Goal: Task Accomplishment & Management: Complete application form

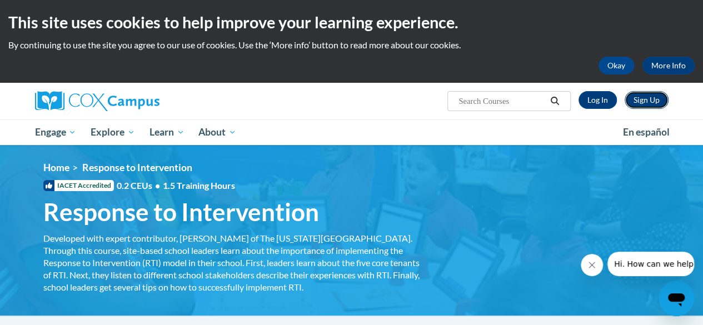
click at [641, 104] on link "Sign Up" at bounding box center [647, 100] width 44 height 18
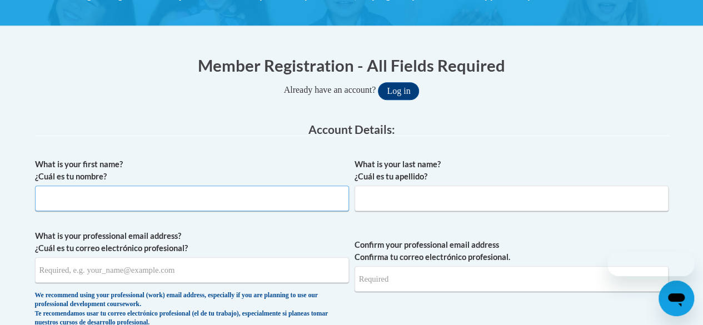
click at [287, 194] on input "What is your first name? ¿Cuál es tu nombre?" at bounding box center [192, 199] width 314 height 26
type input "[PERSON_NAME]"
click at [428, 205] on input "What is your last name? ¿Cuál es tu apellido?" at bounding box center [512, 199] width 314 height 26
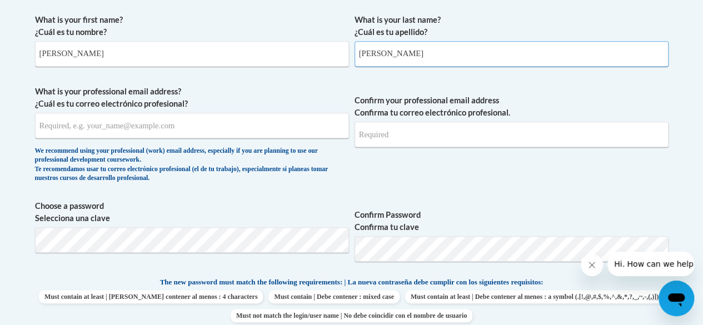
scroll to position [328, 0]
type input "[PERSON_NAME]"
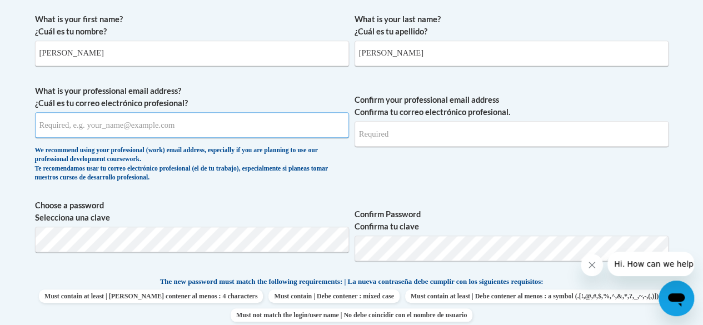
click at [218, 125] on input "What is your professional email address? ¿Cuál es tu correo electrónico profesi…" at bounding box center [192, 125] width 314 height 26
type input "[EMAIL_ADDRESS][DOMAIN_NAME]"
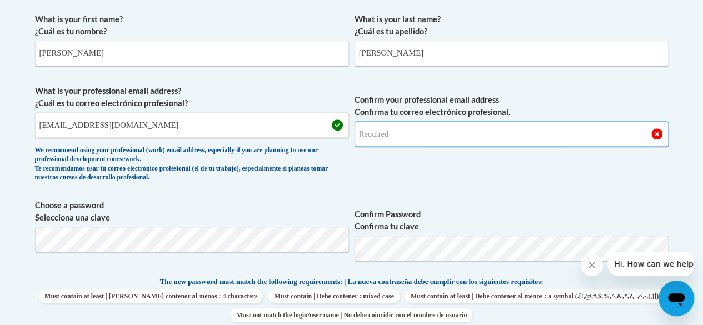
click at [397, 140] on input "Confirm your professional email address Confirma tu correo electrónico profesio…" at bounding box center [512, 134] width 314 height 26
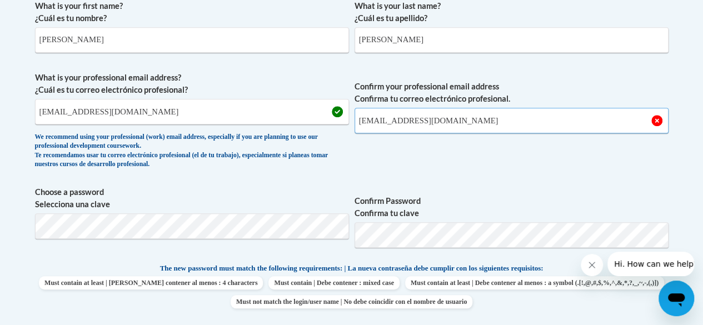
scroll to position [358, 0]
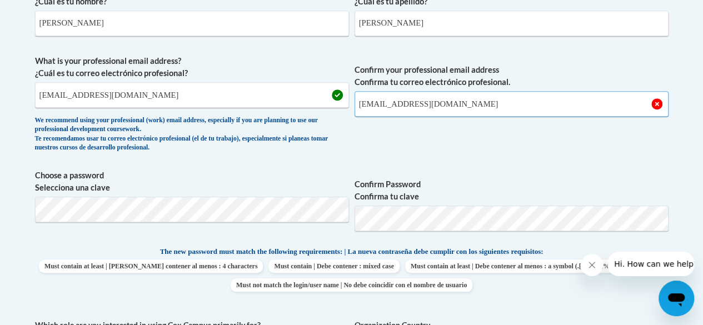
type input "[EMAIL_ADDRESS][DOMAIN_NAME]"
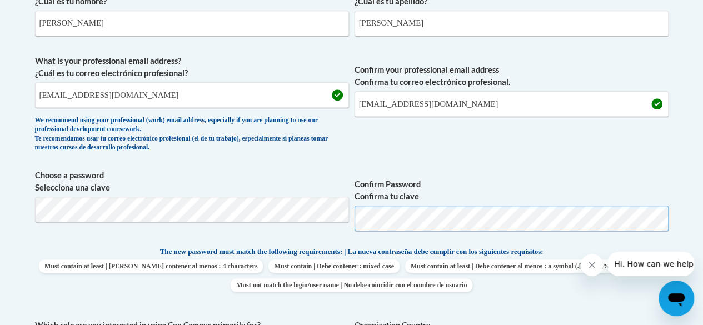
scroll to position [467, 0]
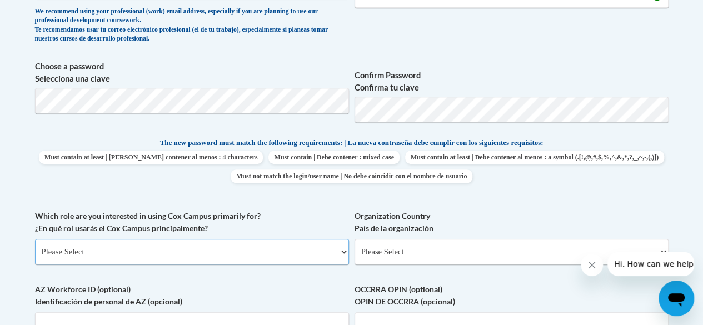
click at [311, 256] on select "Please Select College/University | Colegio/Universidad Community/Nonprofit Part…" at bounding box center [192, 252] width 314 height 26
click at [515, 225] on label "Organization Country País de la organización" at bounding box center [512, 222] width 314 height 24
click at [515, 239] on select "Please Select [GEOGRAPHIC_DATA] | [GEOGRAPHIC_DATA] Outside of [GEOGRAPHIC_DATA…" at bounding box center [512, 252] width 314 height 26
click at [300, 257] on select "Please Select College/University | Colegio/Universidad Community/Nonprofit Part…" at bounding box center [192, 252] width 314 height 26
click at [270, 122] on span "Choose a password Selecciona una clave" at bounding box center [192, 96] width 314 height 71
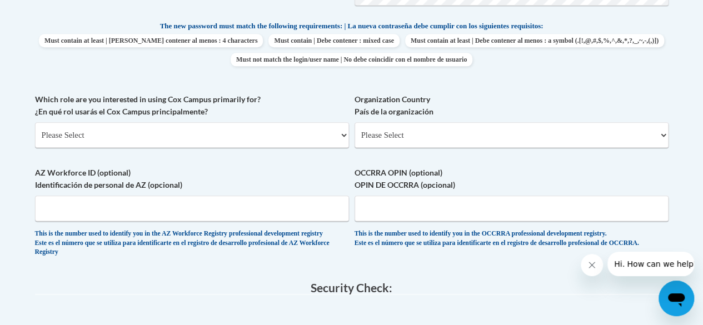
scroll to position [584, 0]
click at [238, 142] on select "Please Select College/University | Colegio/Universidad Community/Nonprofit Part…" at bounding box center [192, 135] width 314 height 26
select select "fbf2d438-af2f-41f8-98f1-81c410e29de3"
click at [35, 122] on select "Please Select College/University | Colegio/Universidad Community/Nonprofit Part…" at bounding box center [192, 135] width 314 height 26
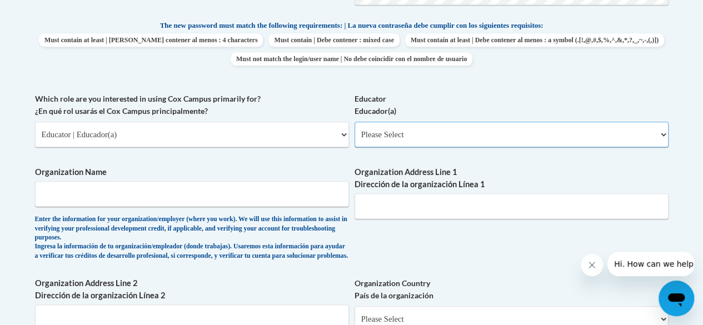
click at [379, 141] on select "Please Select Early Learning/Daycare Teacher/Family Home Care Provider | Maestr…" at bounding box center [512, 135] width 314 height 26
select select "8e40623d-54d0-45cd-9f92-5df65cd3f8cf"
click at [355, 122] on select "Please Select Early Learning/Daycare Teacher/Family Home Care Provider | Maestr…" at bounding box center [512, 135] width 314 height 26
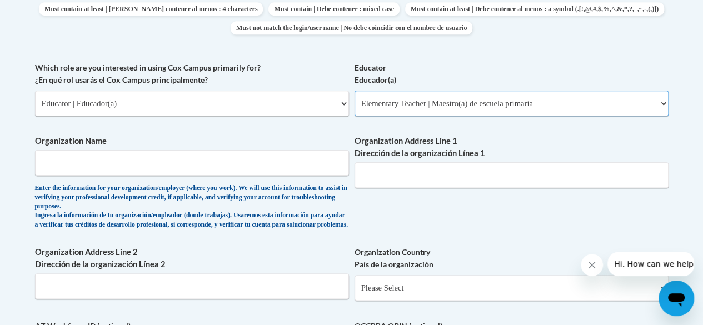
scroll to position [617, 0]
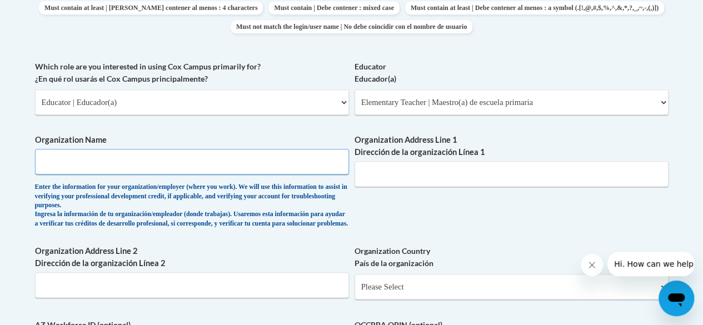
click at [258, 160] on input "Organization Name" at bounding box center [192, 162] width 314 height 26
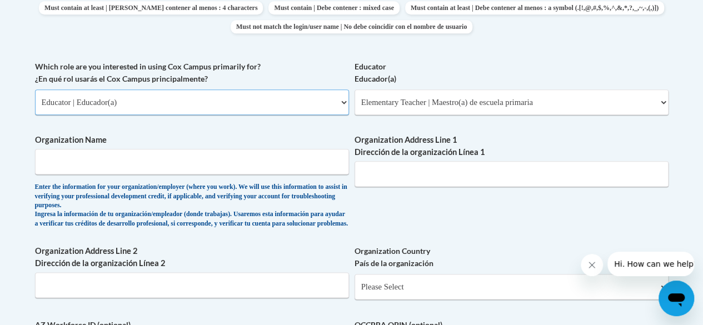
click at [256, 107] on select "Please Select College/University | Colegio/Universidad Community/Nonprofit Part…" at bounding box center [192, 103] width 314 height 26
select select "5a18ea06-2b54-4451-96f2-d152daf9eac5"
click at [35, 90] on select "Please Select College/University | Colegio/Universidad Community/Nonprofit Part…" at bounding box center [192, 103] width 314 height 26
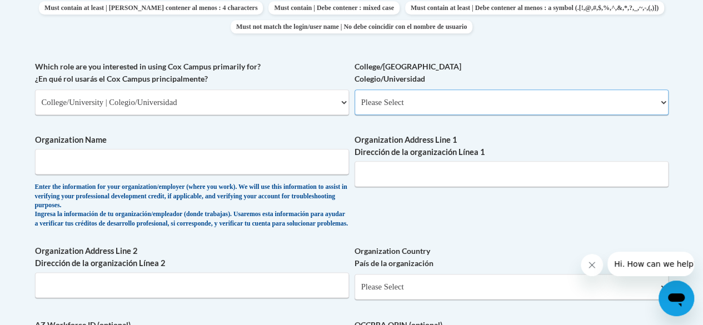
click at [407, 109] on select "Please Select College/University Staff | Empleado universitario College/Univers…" at bounding box center [512, 103] width 314 height 26
select select "99b32b07-cffc-426c-8bf6-0cd77760d84b"
click at [355, 90] on select "Please Select College/University Staff | Empleado universitario College/Univers…" at bounding box center [512, 103] width 314 height 26
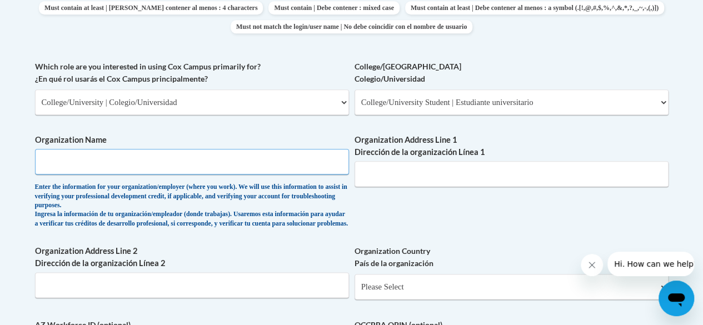
click at [318, 158] on input "Organization Name" at bounding box center [192, 162] width 314 height 26
type input "[GEOGRAPHIC_DATA][US_STATE]"
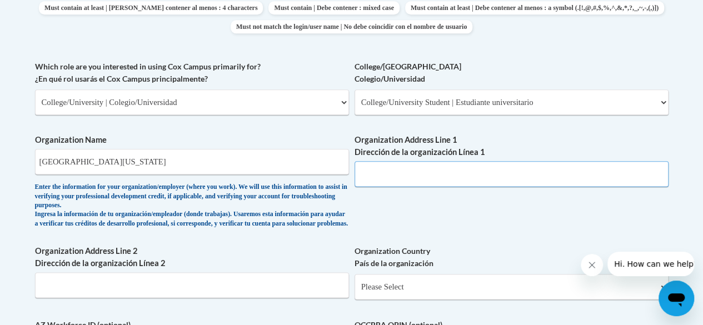
click at [431, 172] on input "Organization Address Line 1 Dirección de la organización Línea 1" at bounding box center [512, 174] width 314 height 26
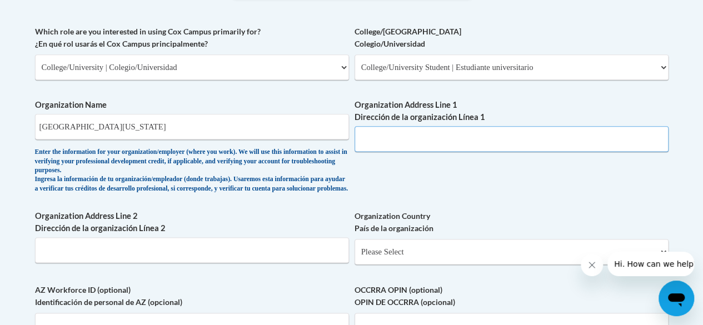
scroll to position [620, 0]
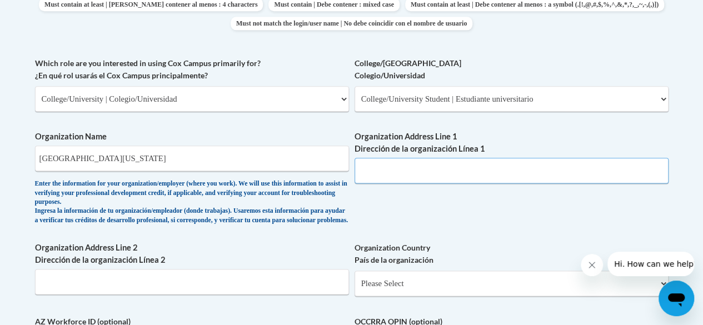
paste input "[STREET_ADDRESS][PERSON_NAME]"
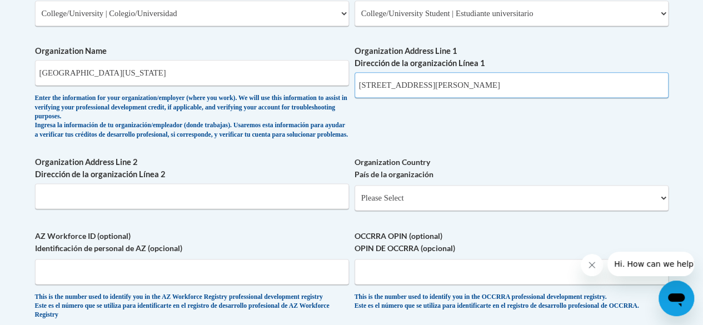
scroll to position [709, 0]
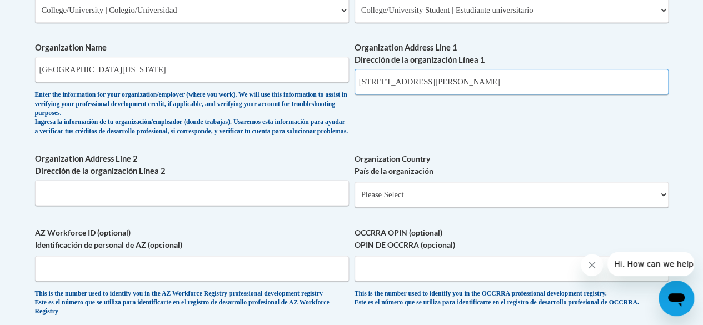
type input "[STREET_ADDRESS][PERSON_NAME]"
click at [436, 207] on select "Please Select [GEOGRAPHIC_DATA] | [GEOGRAPHIC_DATA] Outside of [GEOGRAPHIC_DATA…" at bounding box center [512, 195] width 314 height 26
select select "ad49bcad-a171-4b2e-b99c-48b446064914"
click at [355, 190] on select "Please Select [GEOGRAPHIC_DATA] | [GEOGRAPHIC_DATA] Outside of [GEOGRAPHIC_DATA…" at bounding box center [512, 195] width 314 height 26
select select
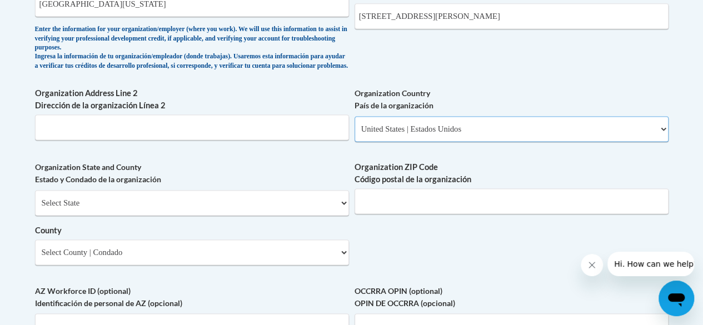
scroll to position [775, 0]
click at [328, 209] on select "Select State [US_STATE] [US_STATE] [US_STATE] [US_STATE] [US_STATE] [US_STATE] …" at bounding box center [192, 203] width 314 height 26
select select "[US_STATE]"
click at [35, 198] on select "Select State [US_STATE] [US_STATE] [US_STATE] [US_STATE] [US_STATE] [US_STATE] …" at bounding box center [192, 203] width 314 height 26
click at [378, 214] on input "Organization ZIP Code Código postal de la organización" at bounding box center [512, 201] width 314 height 26
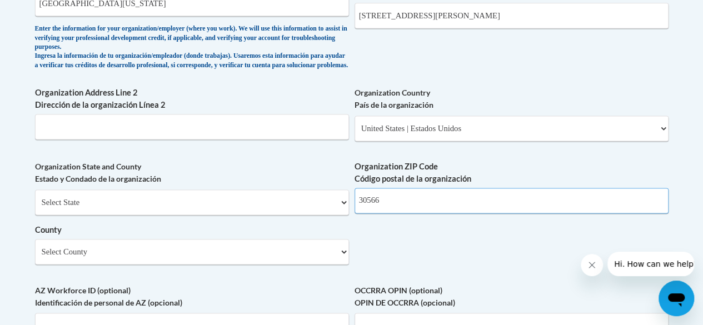
type input "30566"
click at [236, 259] on select "Select County Appling [PERSON_NAME] [PERSON_NAME] [PERSON_NAME] [PERSON_NAME] B…" at bounding box center [192, 252] width 314 height 26
select select "Hall"
click at [35, 247] on select "Select County Appling [PERSON_NAME] [PERSON_NAME] [PERSON_NAME] [PERSON_NAME] B…" at bounding box center [192, 252] width 314 height 26
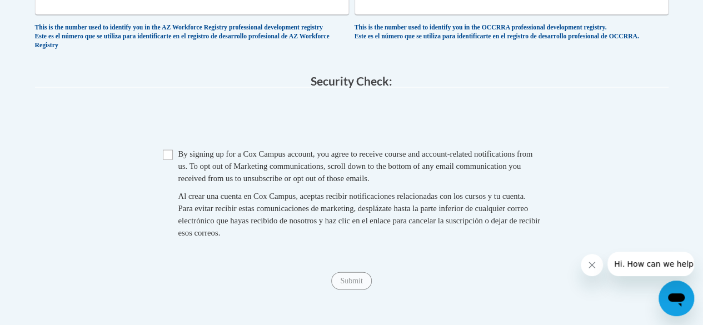
scroll to position [1100, 0]
click at [399, 182] on span "By signing up for a Cox Campus account, you agree to receive course and account…" at bounding box center [356, 164] width 355 height 33
click at [165, 177] on span "Checkbox By signing up for a [PERSON_NAME] Campus account, you agree to receive…" at bounding box center [352, 198] width 378 height 102
click at [167, 159] on input "Checkbox" at bounding box center [168, 154] width 10 height 10
checkbox input "true"
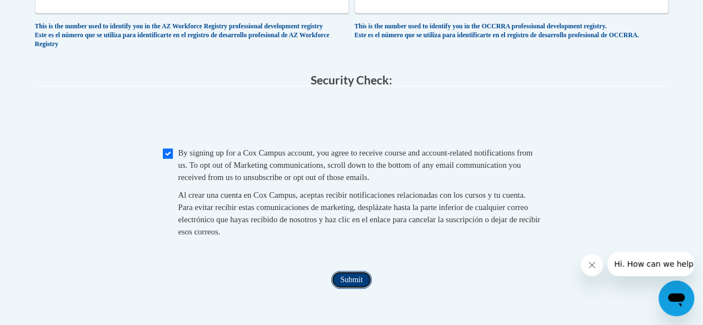
click at [361, 289] on input "Submit" at bounding box center [351, 280] width 40 height 18
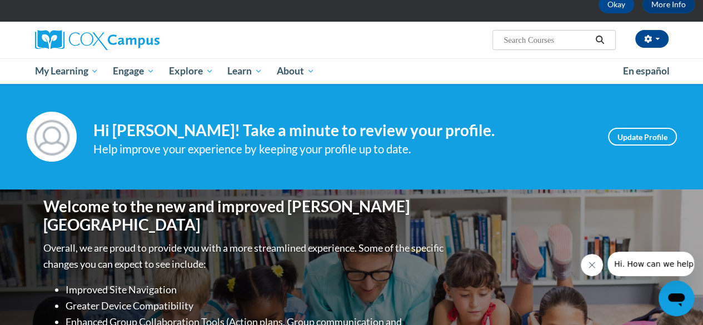
scroll to position [61, 0]
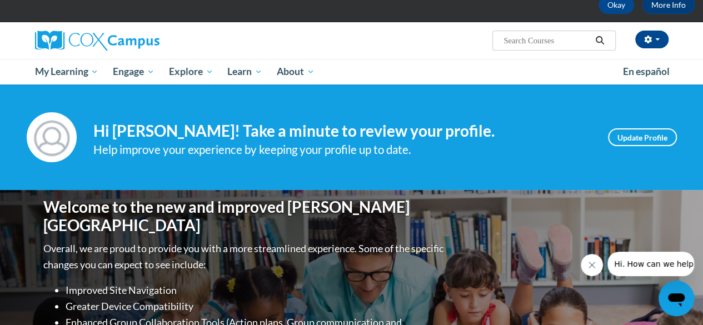
click at [532, 38] on input "Search..." at bounding box center [547, 40] width 89 height 13
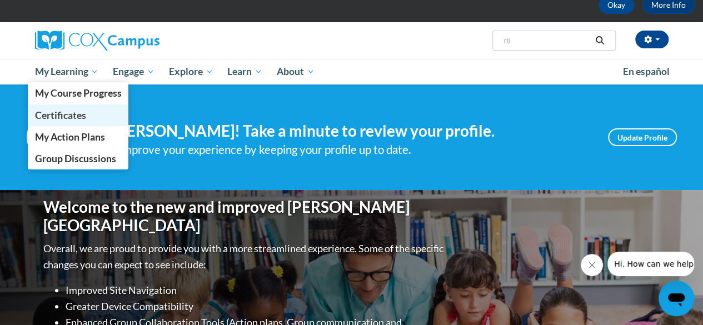
type input "rti"
click at [82, 115] on span "Certificates" at bounding box center [59, 116] width 51 height 12
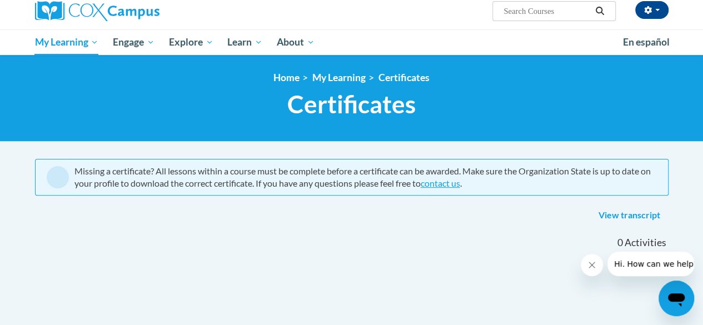
scroll to position [89, 0]
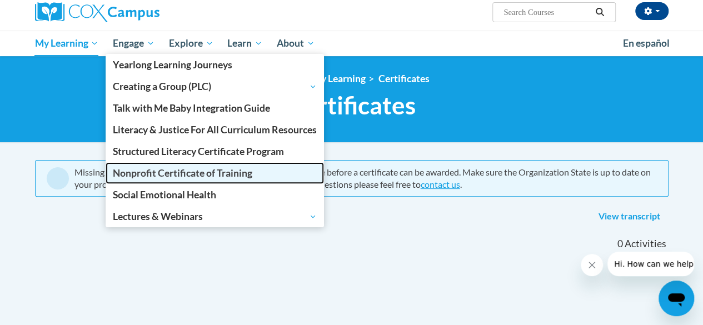
click at [260, 176] on link "Nonprofit Certificate of Training" at bounding box center [215, 173] width 219 height 22
